Goal: Task Accomplishment & Management: Manage account settings

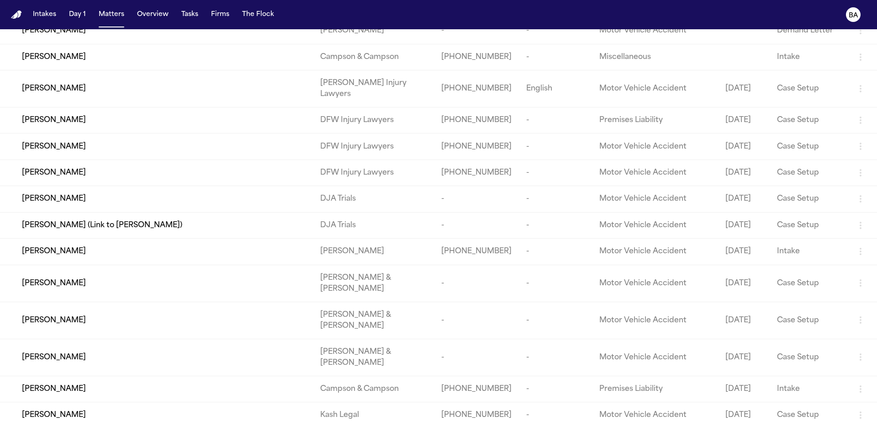
scroll to position [2962, 0]
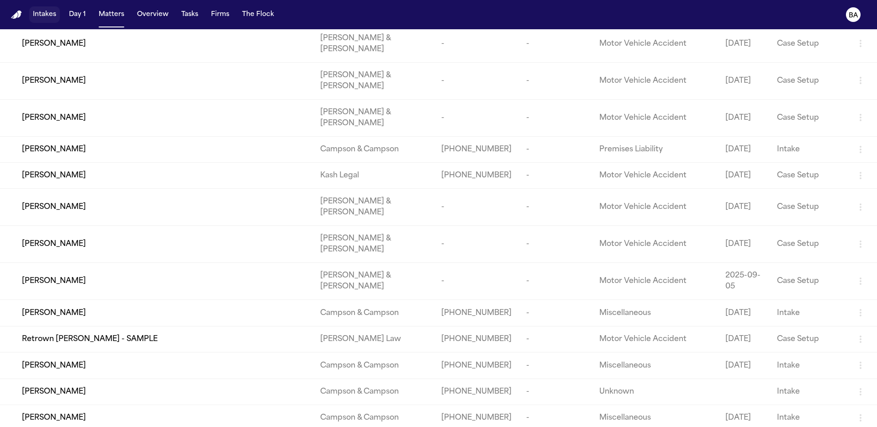
click at [53, 11] on button "Intakes" at bounding box center [44, 14] width 31 height 16
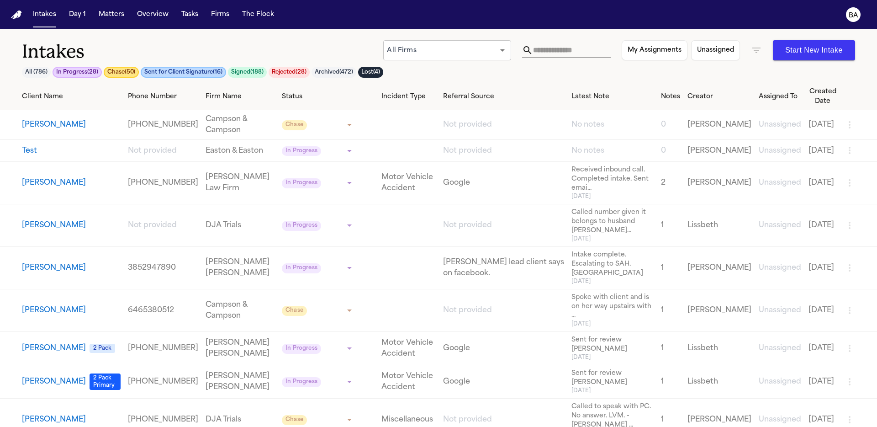
click at [757, 48] on icon "button" at bounding box center [756, 50] width 11 height 11
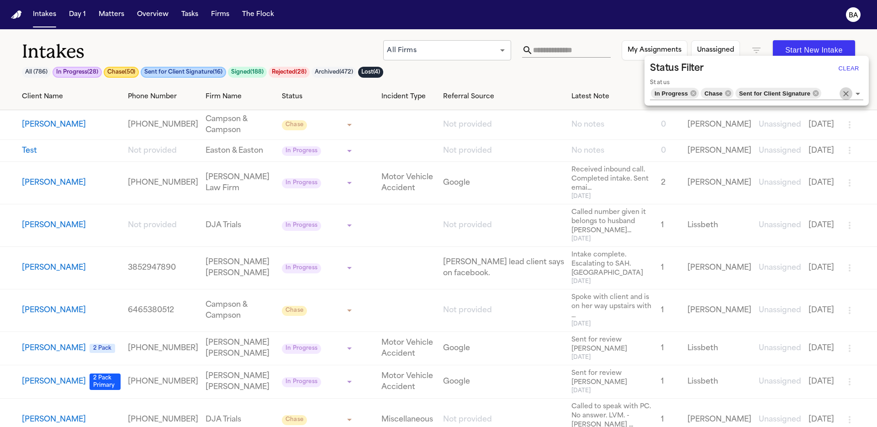
click at [847, 95] on icon "Clear" at bounding box center [846, 93] width 9 height 9
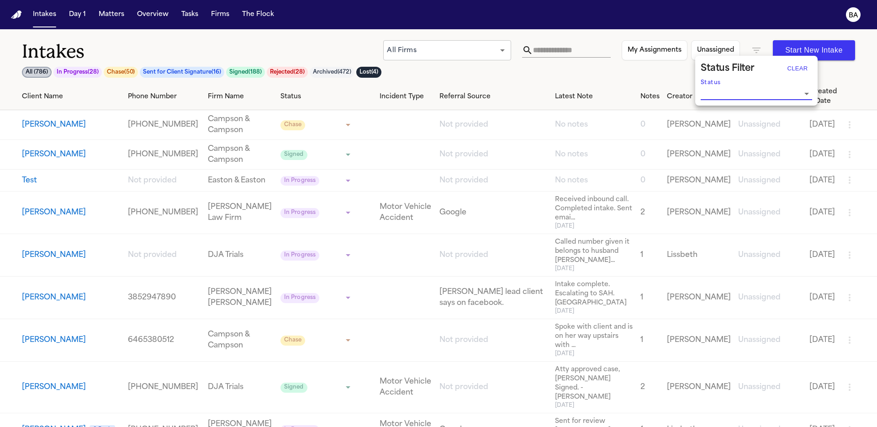
click at [548, 71] on div at bounding box center [438, 213] width 877 height 427
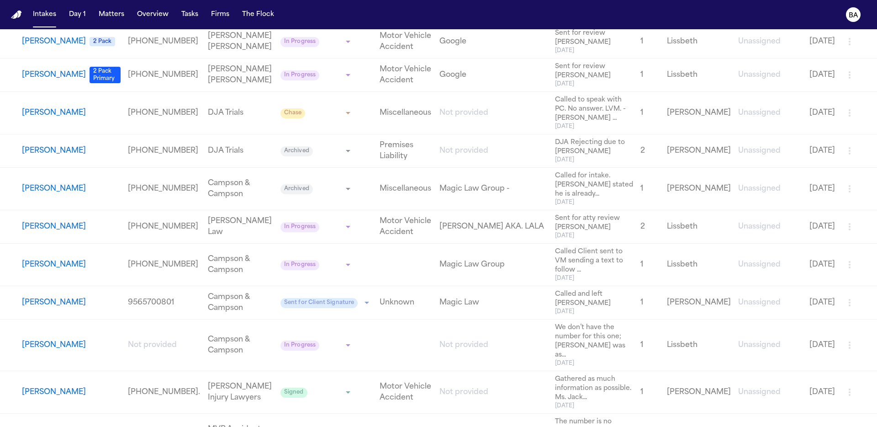
scroll to position [250, 0]
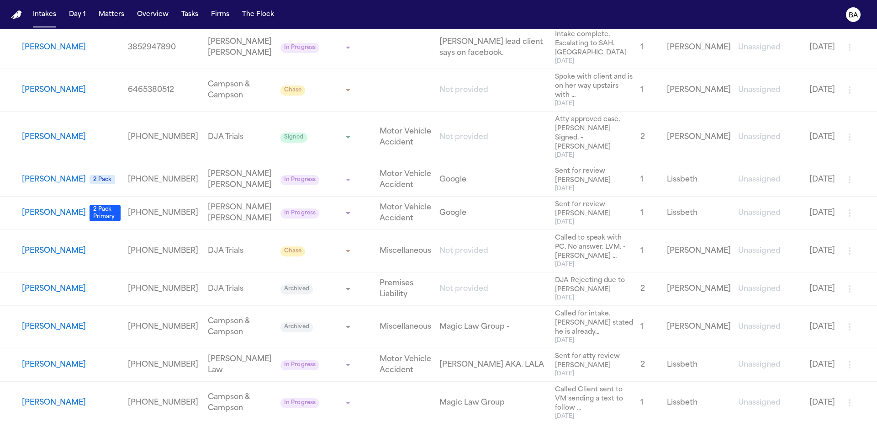
click at [46, 215] on button "[PERSON_NAME]" at bounding box center [54, 212] width 64 height 11
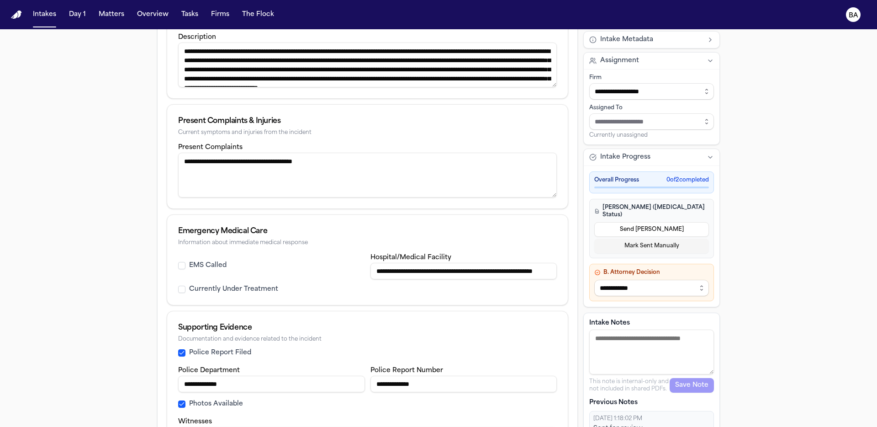
scroll to position [448, 0]
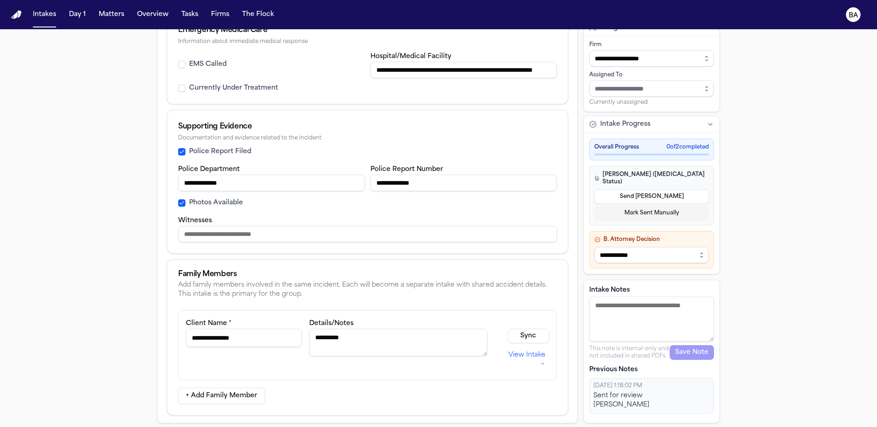
click at [510, 355] on link "View Intake →" at bounding box center [524, 360] width 50 height 26
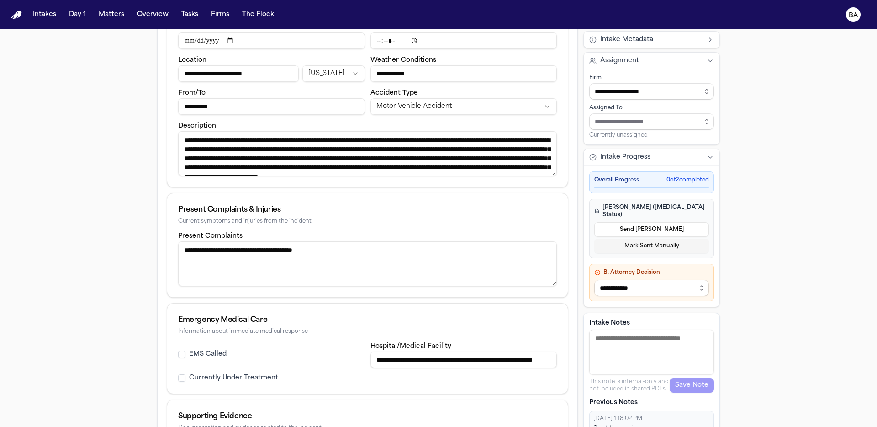
scroll to position [20, 0]
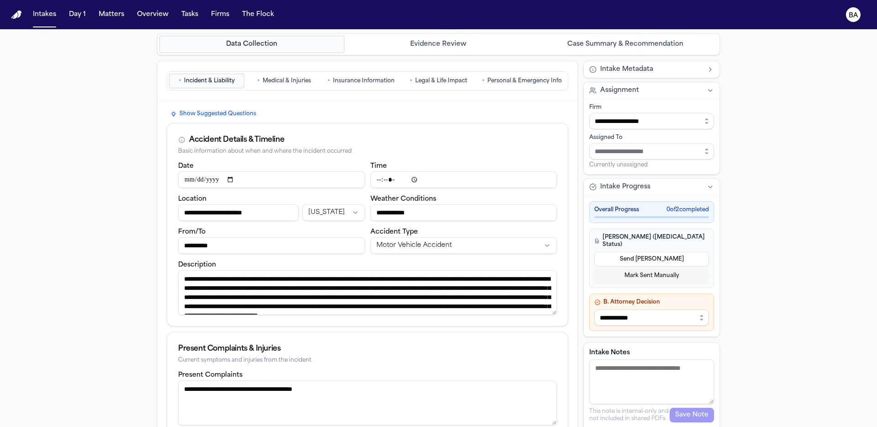
click at [273, 86] on button "• Medical & Injuries" at bounding box center [283, 81] width 75 height 15
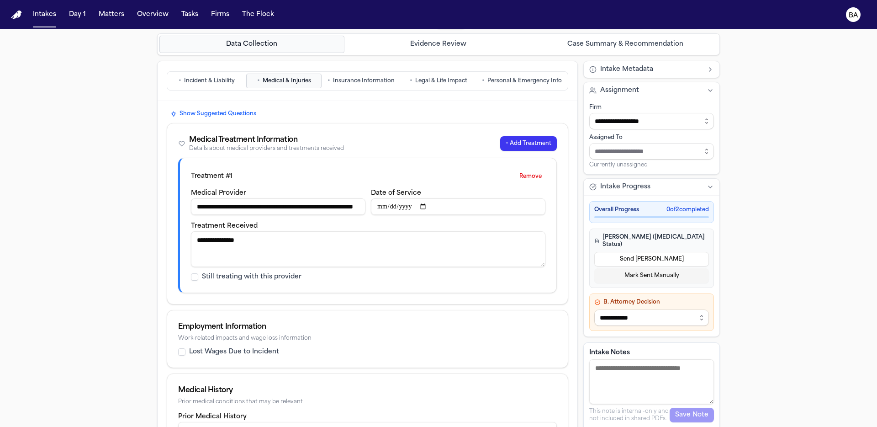
scroll to position [82, 0]
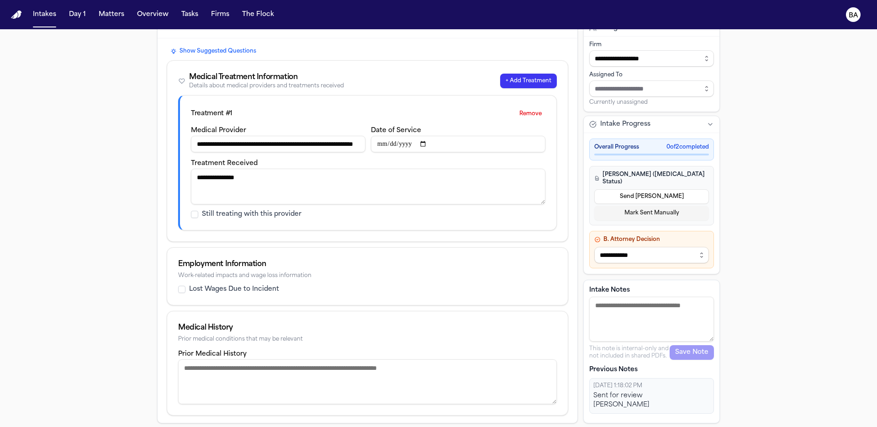
click at [134, 229] on div "**********" at bounding box center [438, 187] width 877 height 480
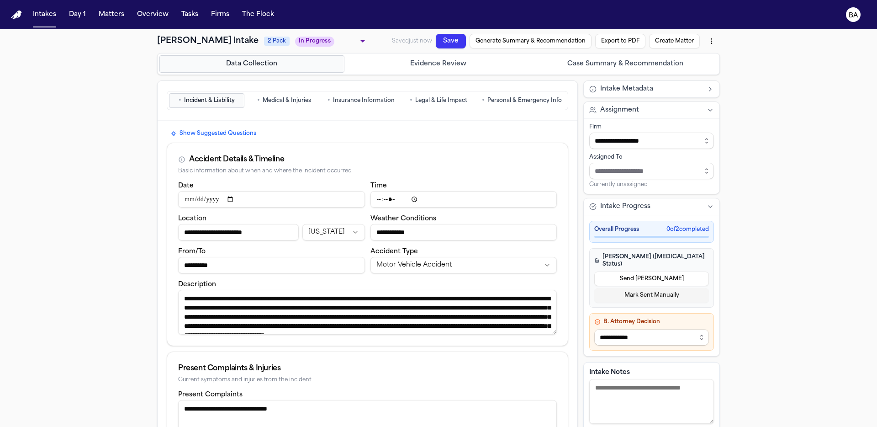
click at [277, 106] on button "• Medical & Injuries" at bounding box center [283, 100] width 75 height 15
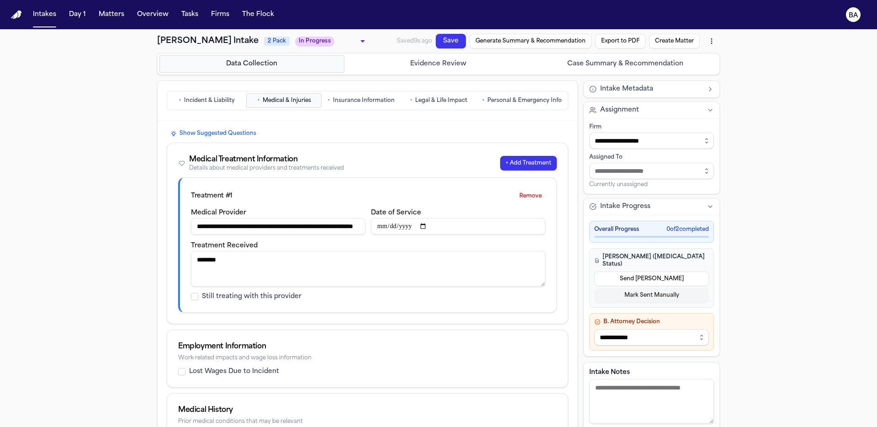
click at [498, 101] on span "Personal & Emergency Info" at bounding box center [524, 100] width 74 height 7
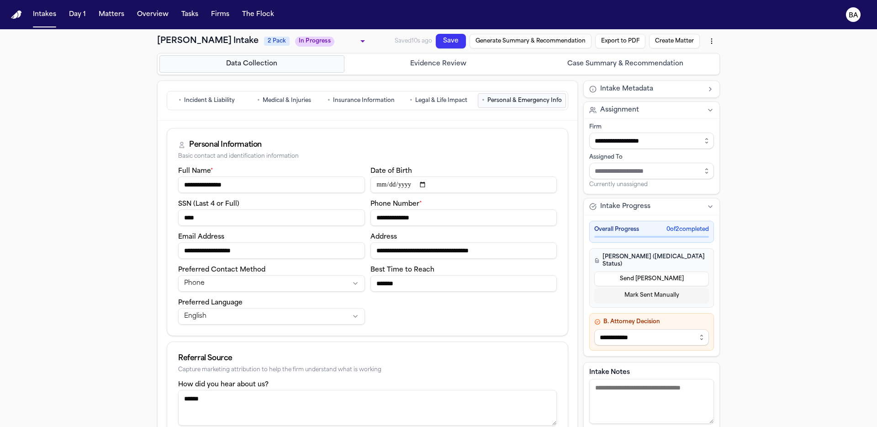
click at [282, 98] on span "Medical & Injuries" at bounding box center [287, 100] width 48 height 7
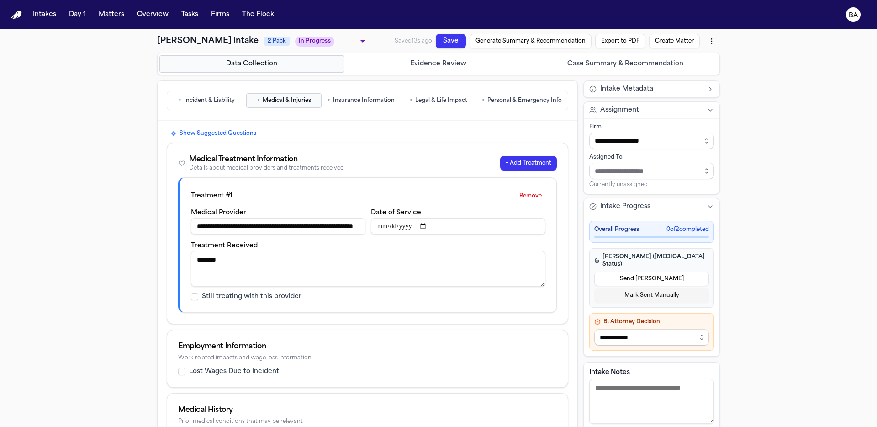
scroll to position [111, 0]
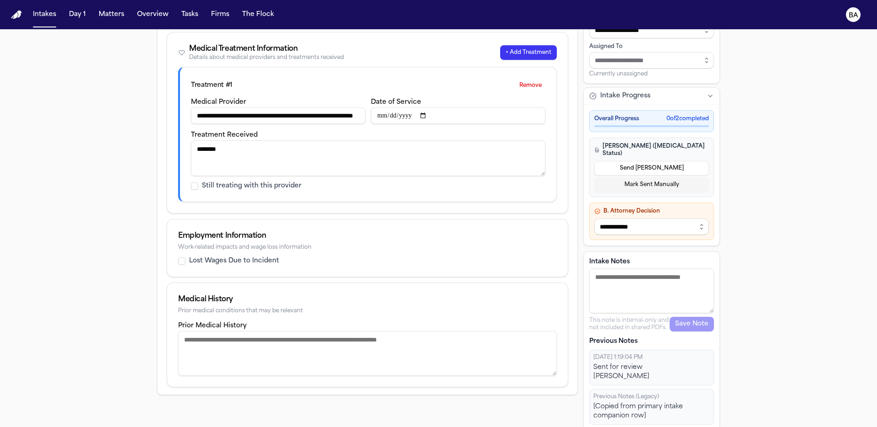
click at [793, 225] on div "**********" at bounding box center [438, 176] width 877 height 515
click at [784, 220] on div "**********" at bounding box center [438, 176] width 877 height 515
